Goal: Transaction & Acquisition: Obtain resource

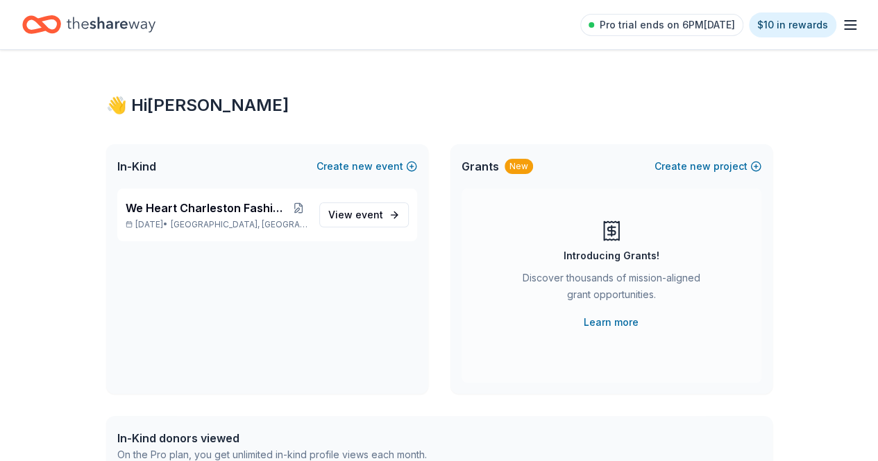
click at [350, 217] on span "View event" at bounding box center [355, 215] width 55 height 17
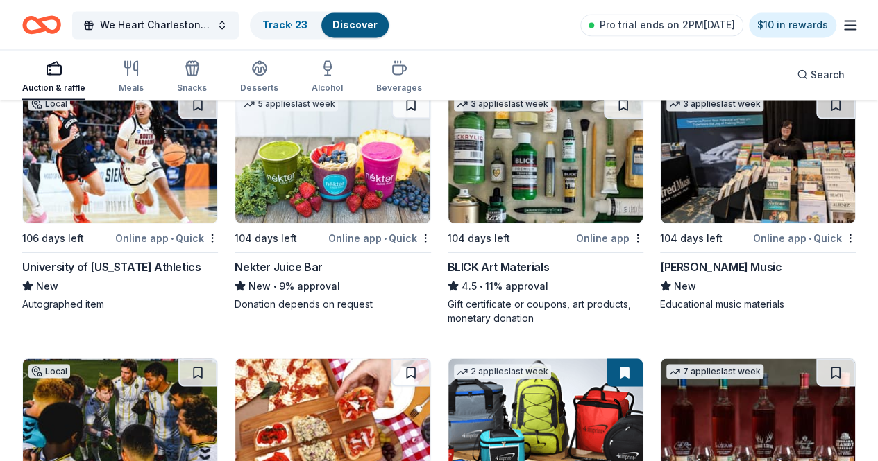
scroll to position [3878, 0]
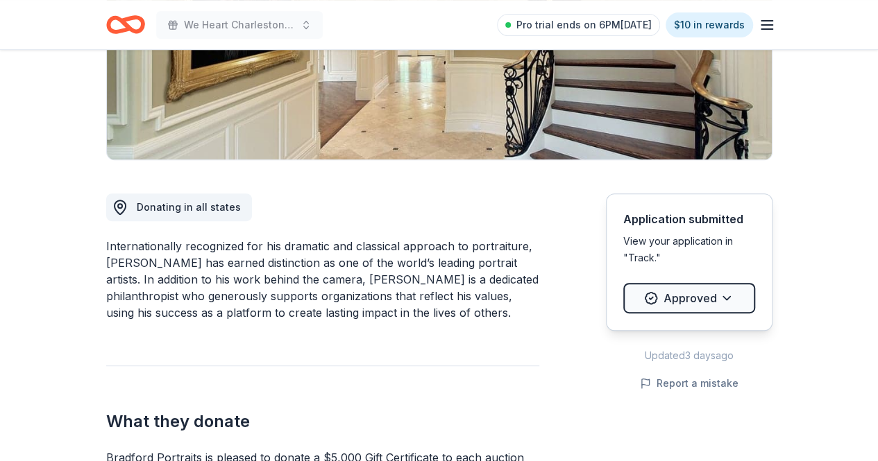
scroll to position [267, 0]
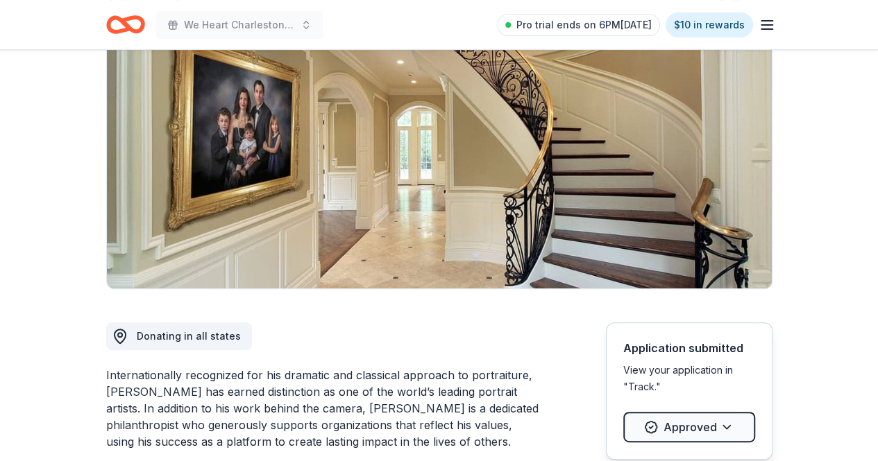
scroll to position [0, 0]
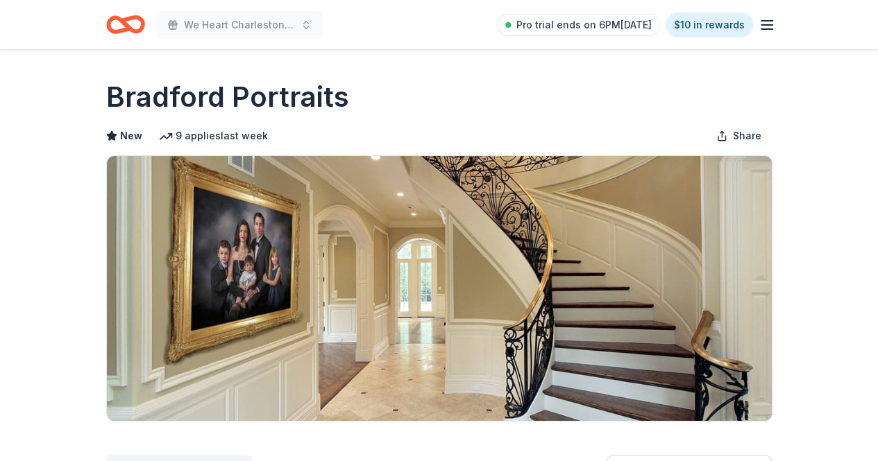
click at [770, 22] on icon "button" at bounding box center [766, 25] width 17 height 17
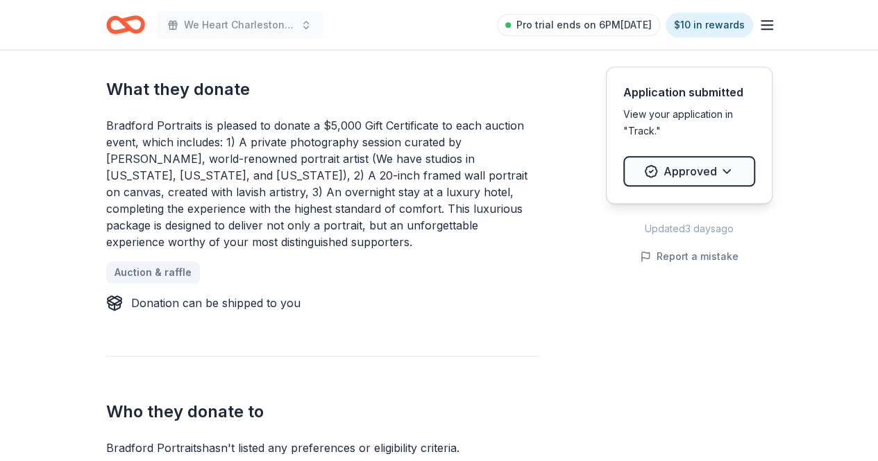
scroll to position [589, 0]
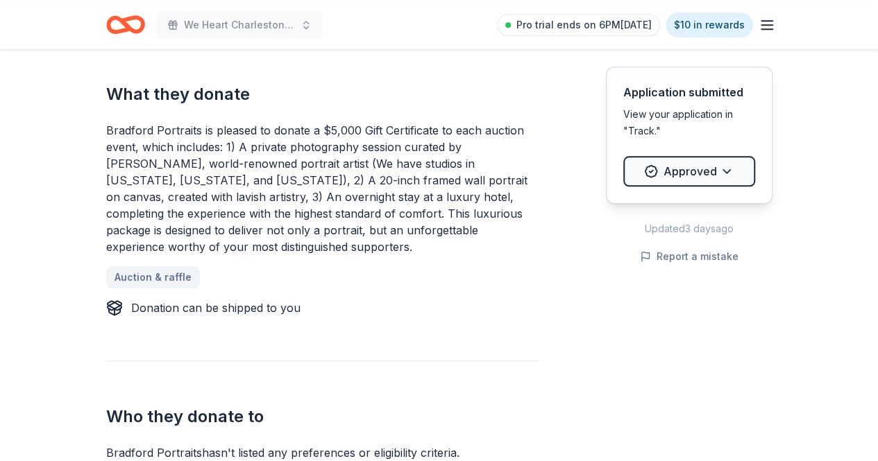
click at [258, 200] on div "Bradford Portraits is pleased to donate a $5,000 Gift Certificate to each aucti…" at bounding box center [322, 188] width 433 height 133
drag, startPoint x: 239, startPoint y: 198, endPoint x: 306, endPoint y: 195, distance: 67.4
click at [306, 195] on div "Bradford Portraits is pleased to donate a $5,000 Gift Certificate to each aucti…" at bounding box center [322, 188] width 433 height 133
drag, startPoint x: 234, startPoint y: 196, endPoint x: 313, endPoint y: 200, distance: 78.5
click at [313, 200] on div "Bradford Portraits is pleased to donate a $5,000 Gift Certificate to each aucti…" at bounding box center [322, 188] width 433 height 133
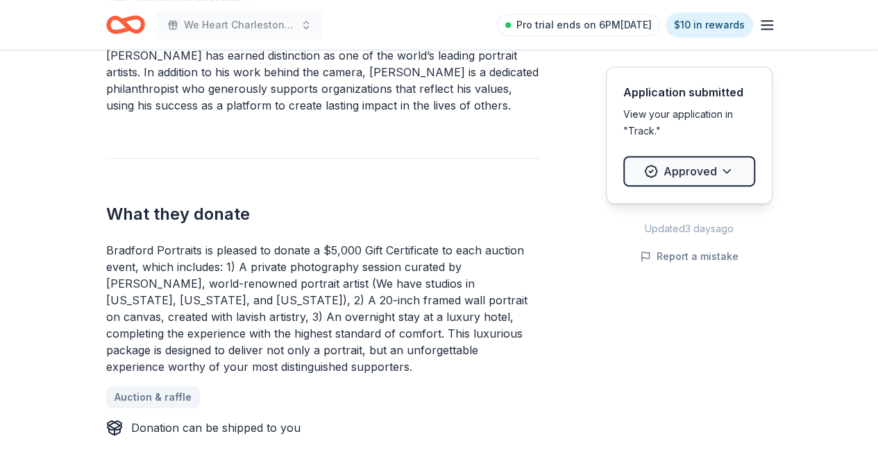
scroll to position [0, 0]
